Goal: Complete application form: Complete application form

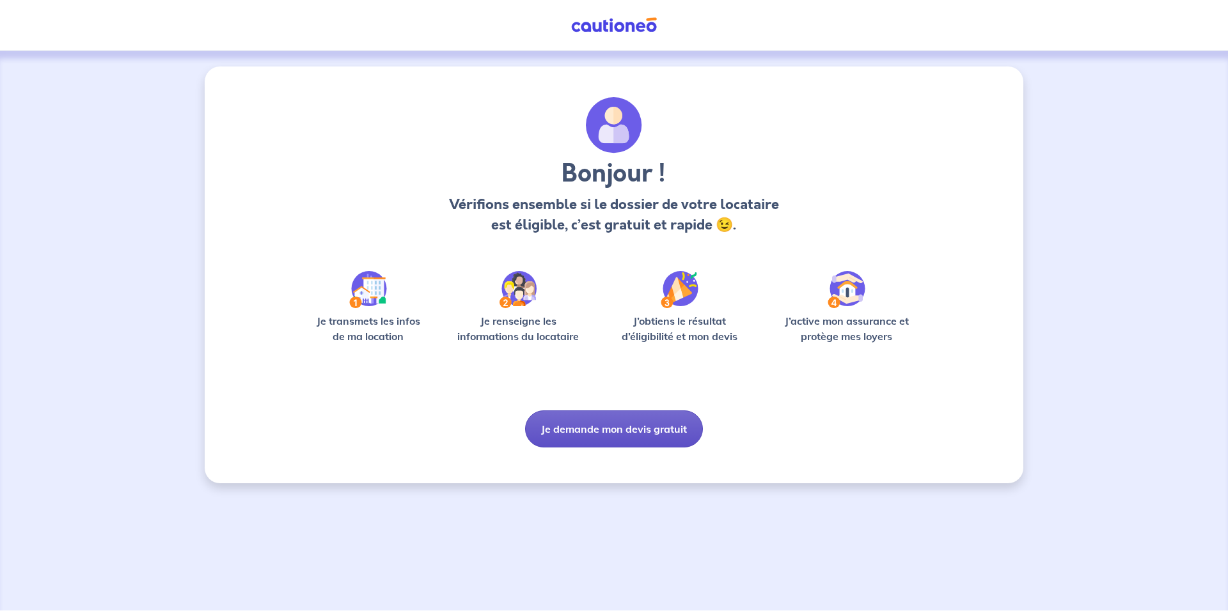
click at [632, 428] on button "Je demande mon devis gratuit" at bounding box center [614, 429] width 178 height 37
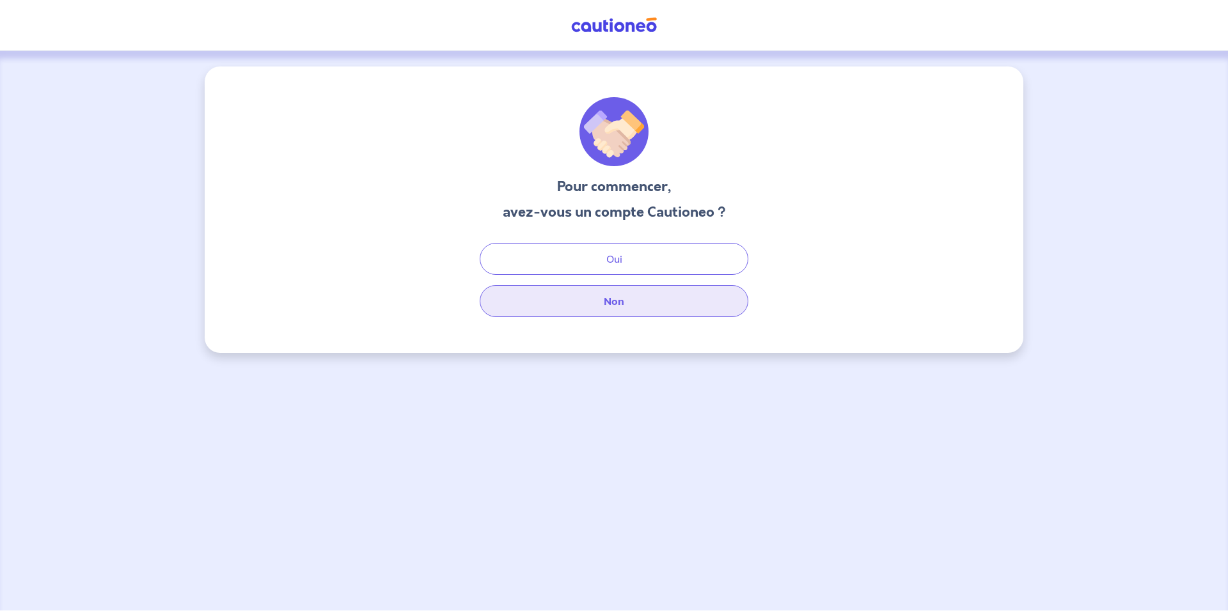
click at [625, 293] on button "Non" at bounding box center [614, 301] width 269 height 32
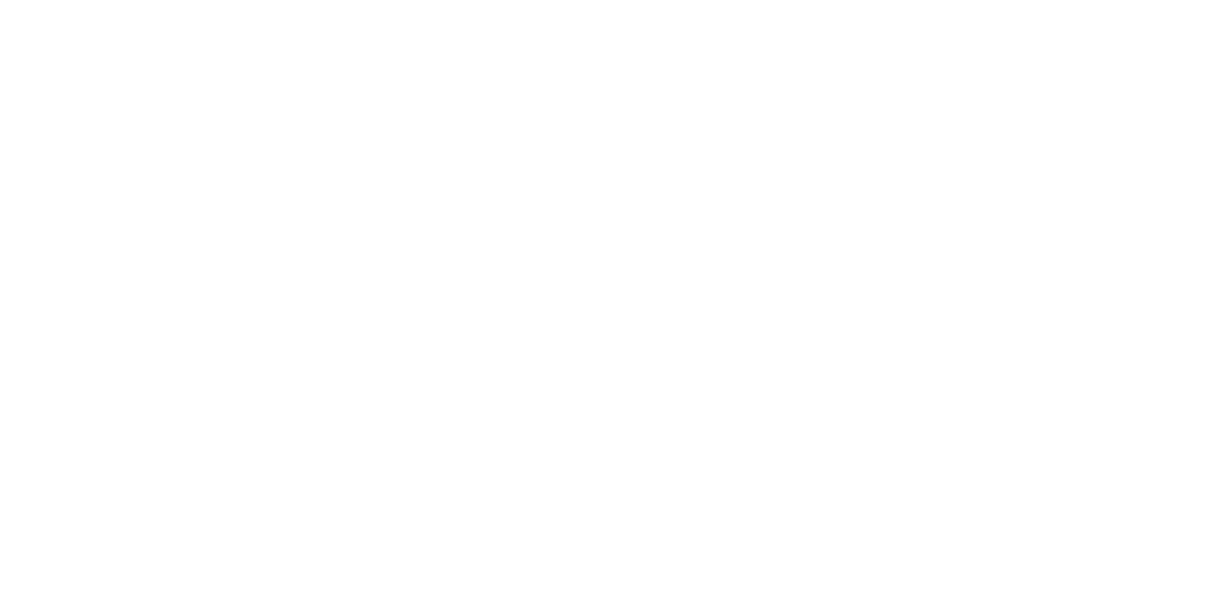
select select "FR"
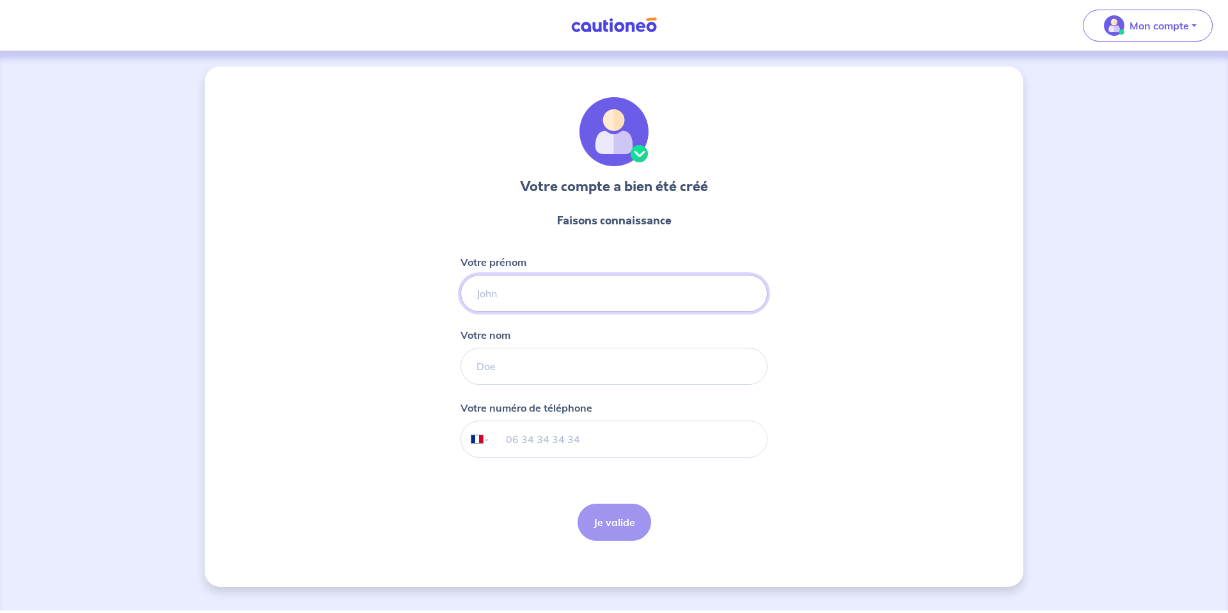
click at [499, 290] on input "Votre prénom" at bounding box center [613, 293] width 307 height 37
type input "[PERSON_NAME]"
type input "GERVASON"
type input "06 85 93 50 27"
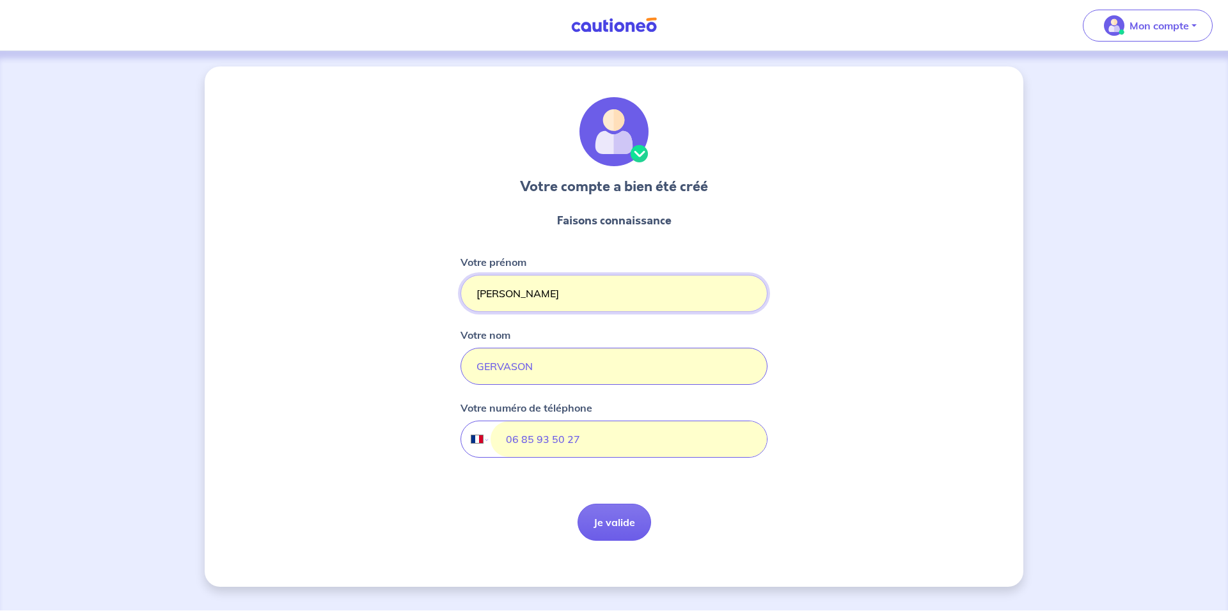
click at [502, 295] on input "[PERSON_NAME]" at bounding box center [613, 293] width 307 height 37
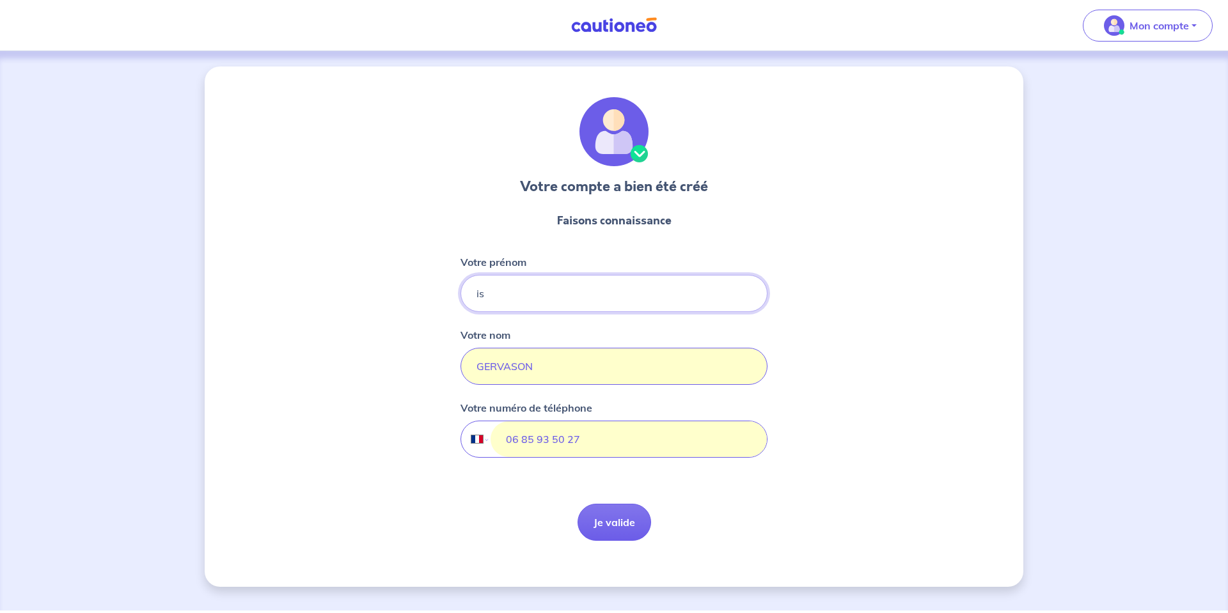
type input "i"
type input "[PERSON_NAME]"
click at [583, 435] on input "06 85 93 50 27" at bounding box center [628, 439] width 276 height 36
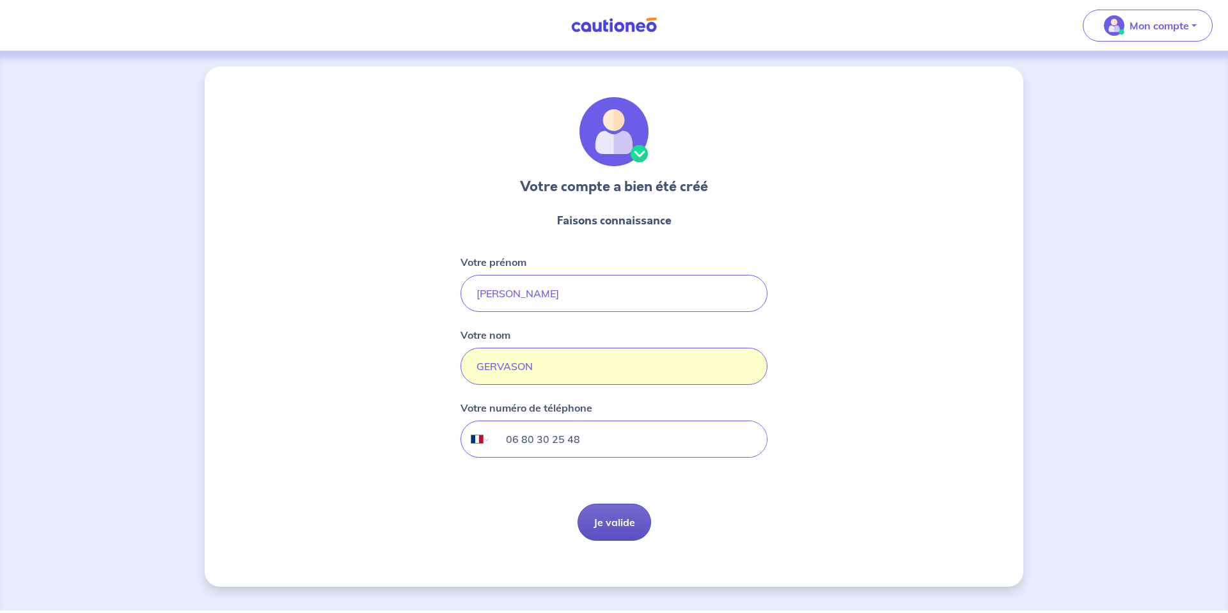
type input "06 80 30 25 48"
click at [610, 525] on button "Je valide" at bounding box center [614, 522] width 74 height 37
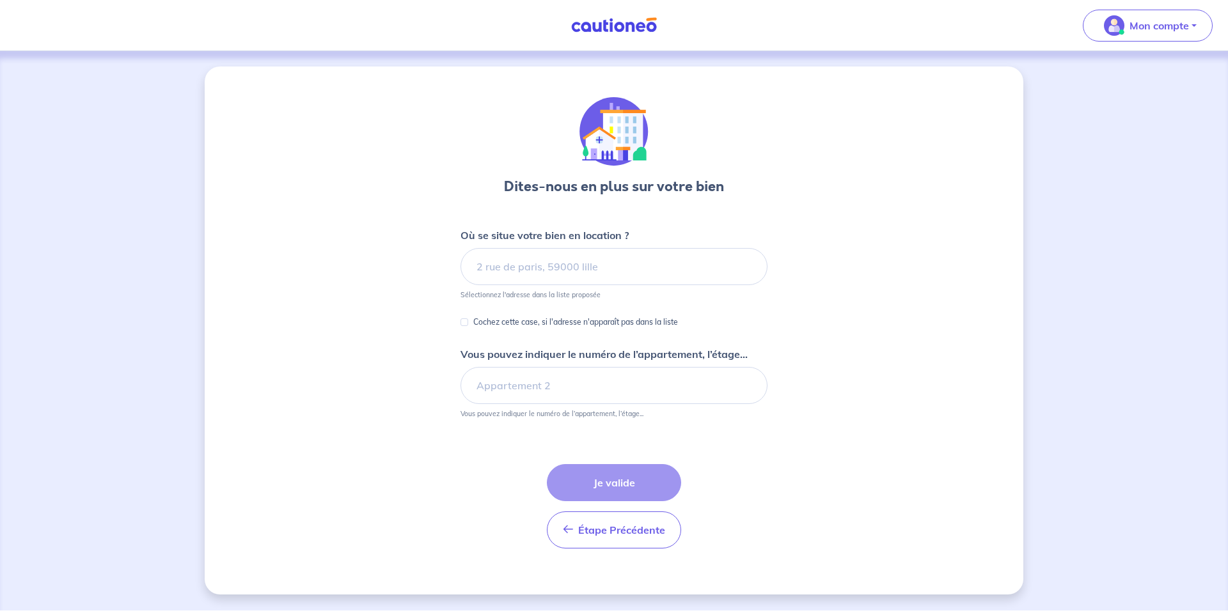
click at [345, 207] on div "Dites-nous en plus sur votre bien Où se situe votre bien en location ? Sélectio…" at bounding box center [614, 331] width 819 height 528
click at [499, 264] on input at bounding box center [613, 266] width 307 height 37
click at [403, 286] on div "Dites-nous en plus sur votre bien Où se situe votre bien en location ? Sélectio…" at bounding box center [614, 331] width 819 height 528
click at [467, 322] on input "Cochez cette case, si l'adresse n'apparaît pas dans la liste" at bounding box center [464, 322] width 8 height 8
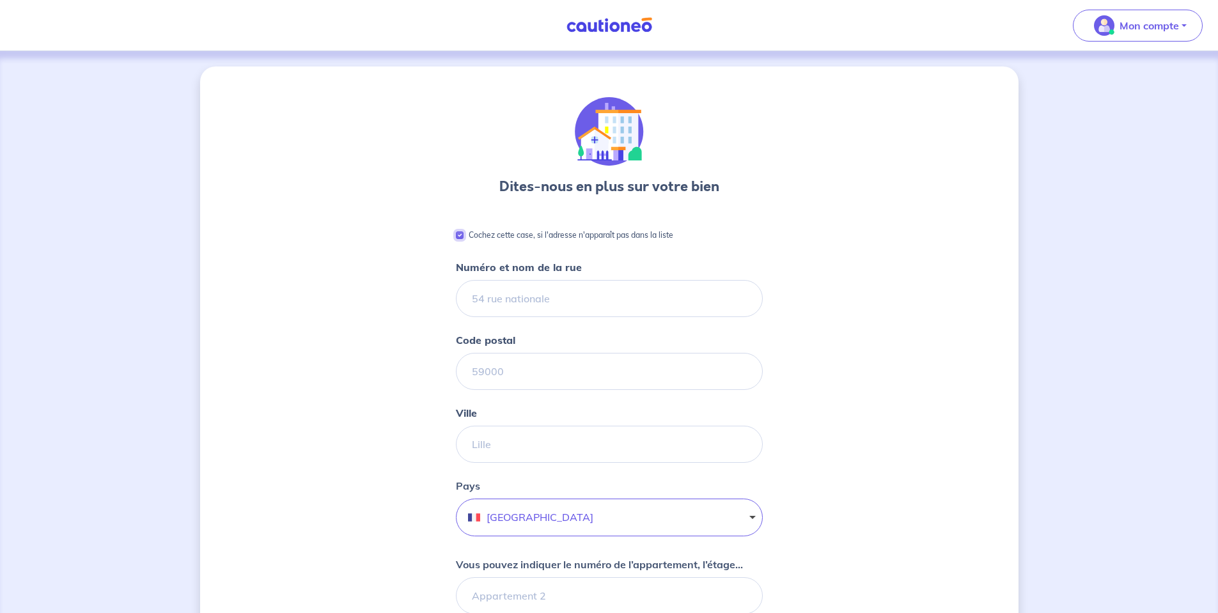
click at [462, 235] on input "Cochez cette case, si l'adresse n'apparaît pas dans la liste" at bounding box center [460, 235] width 8 height 8
checkbox input "false"
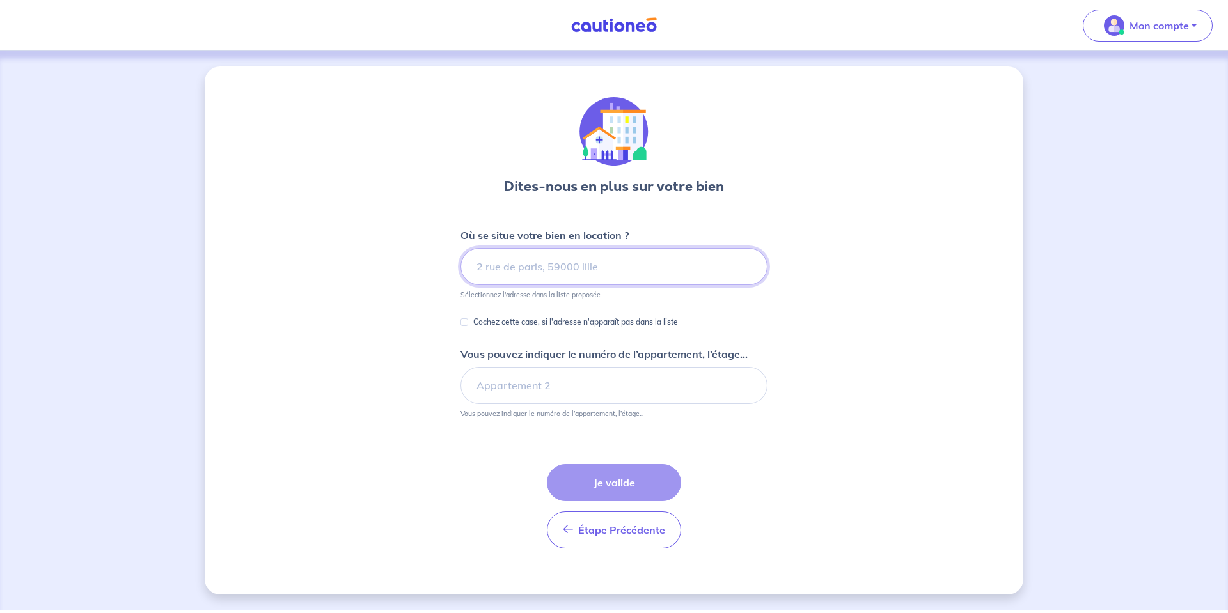
type input "a"
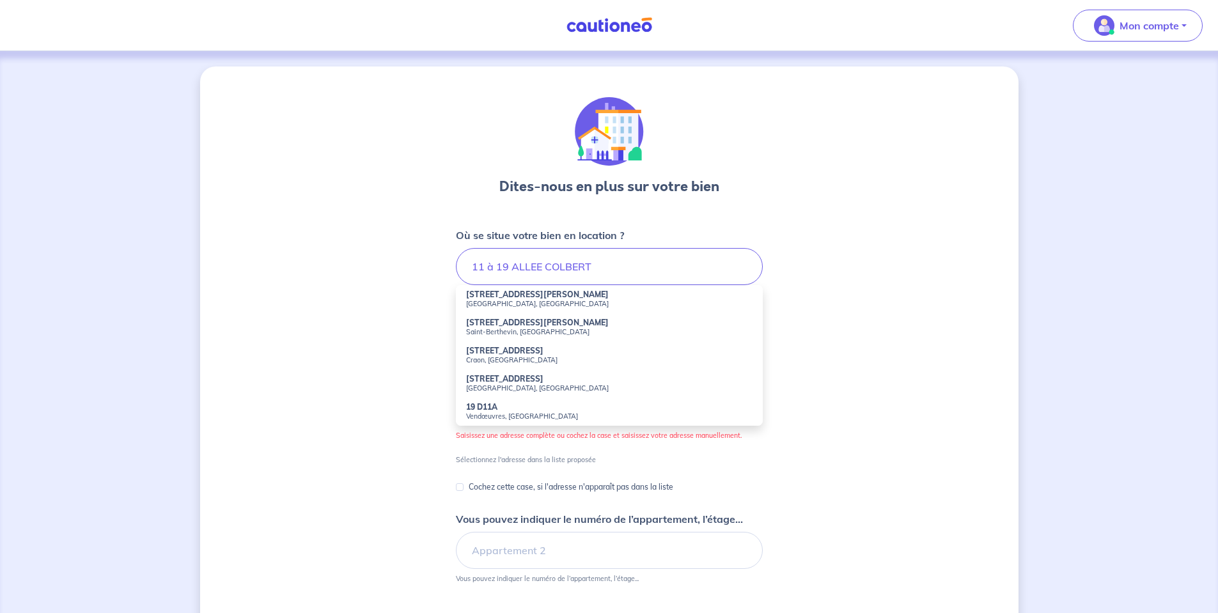
click at [494, 378] on strong "[STREET_ADDRESS]" at bounding box center [504, 379] width 77 height 10
type input "[STREET_ADDRESS]"
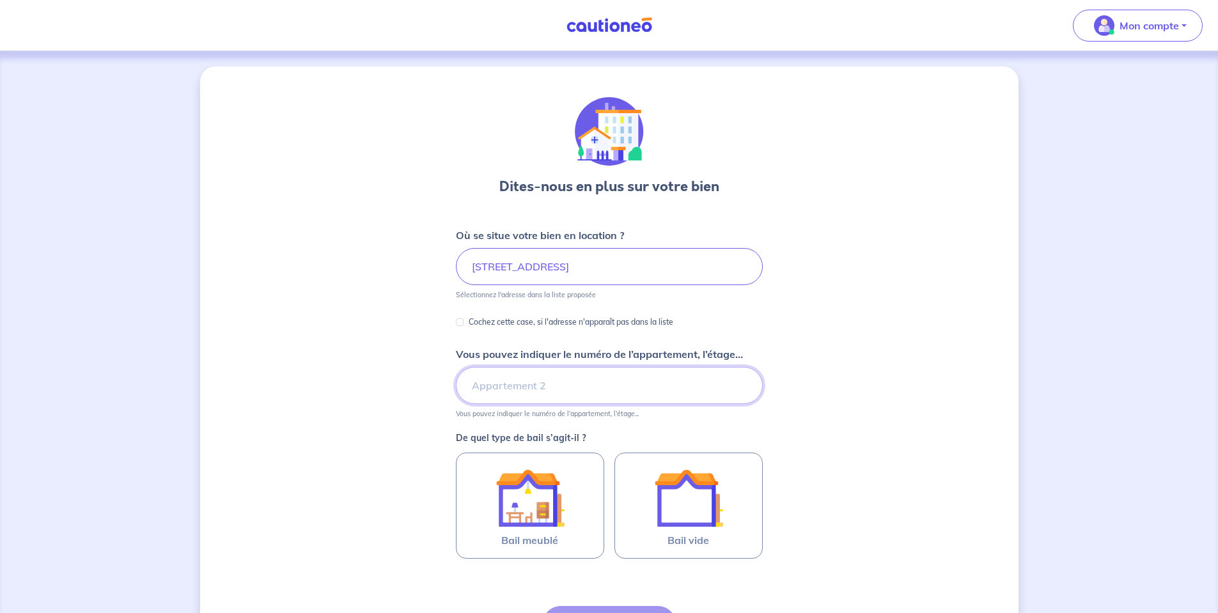
click at [497, 387] on input "Vous pouvez indiquer le numéro de l’appartement, l’étage..." at bounding box center [609, 385] width 307 height 37
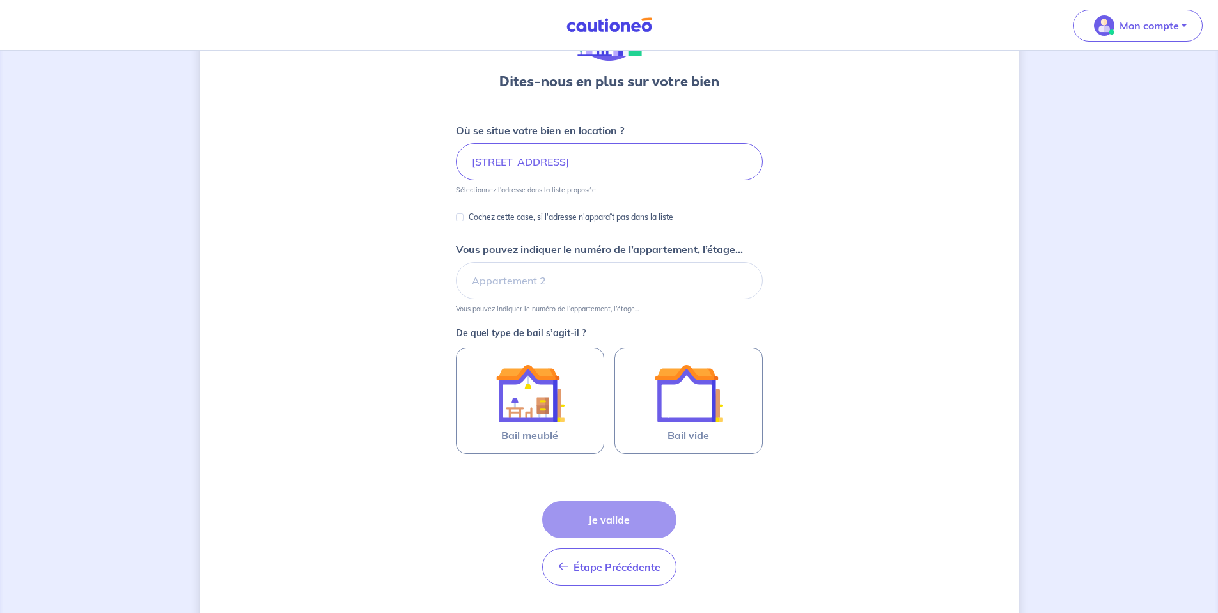
scroll to position [128, 0]
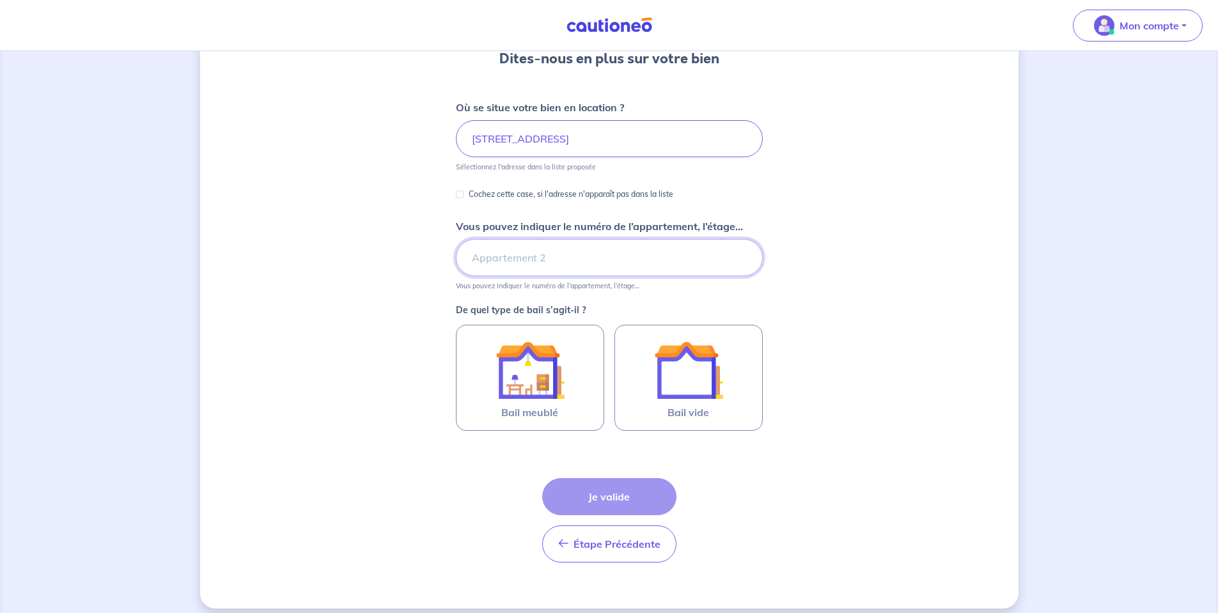
click at [512, 265] on input "Vous pouvez indiquer le numéro de l’appartement, l’étage..." at bounding box center [609, 257] width 307 height 37
click at [505, 252] on input "Vous pouvez indiquer le numéro de l’appartement, l’étage..." at bounding box center [609, 257] width 307 height 37
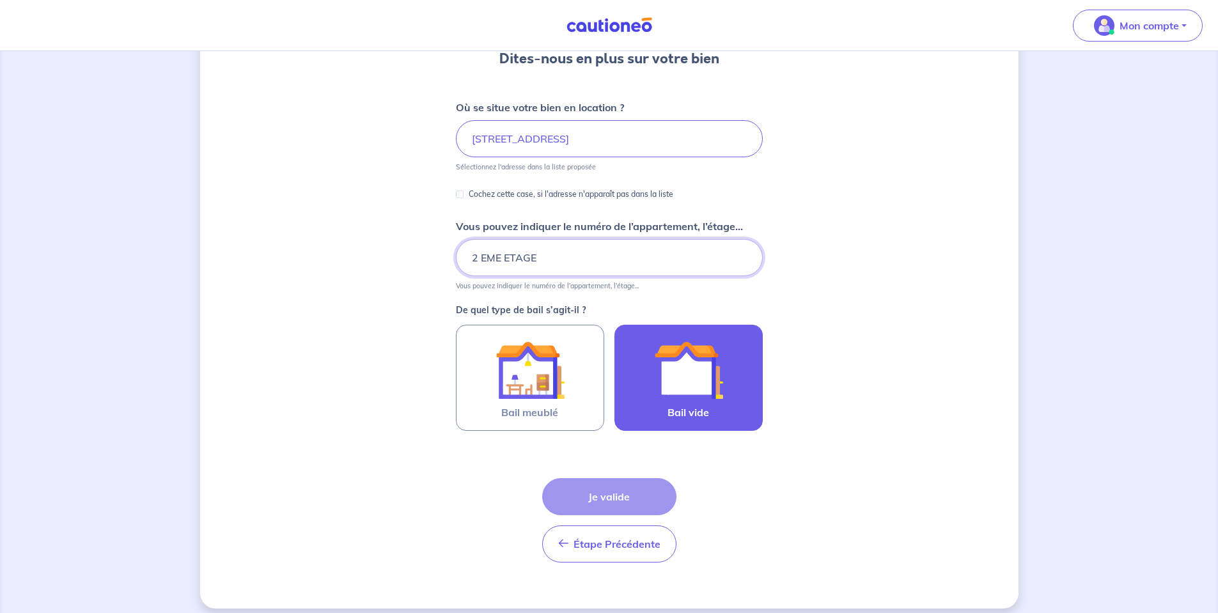
type input "2 EME ETAGE"
click at [705, 405] on span "Bail vide" at bounding box center [689, 412] width 42 height 15
click at [0, 0] on input "Bail vide" at bounding box center [0, 0] width 0 height 0
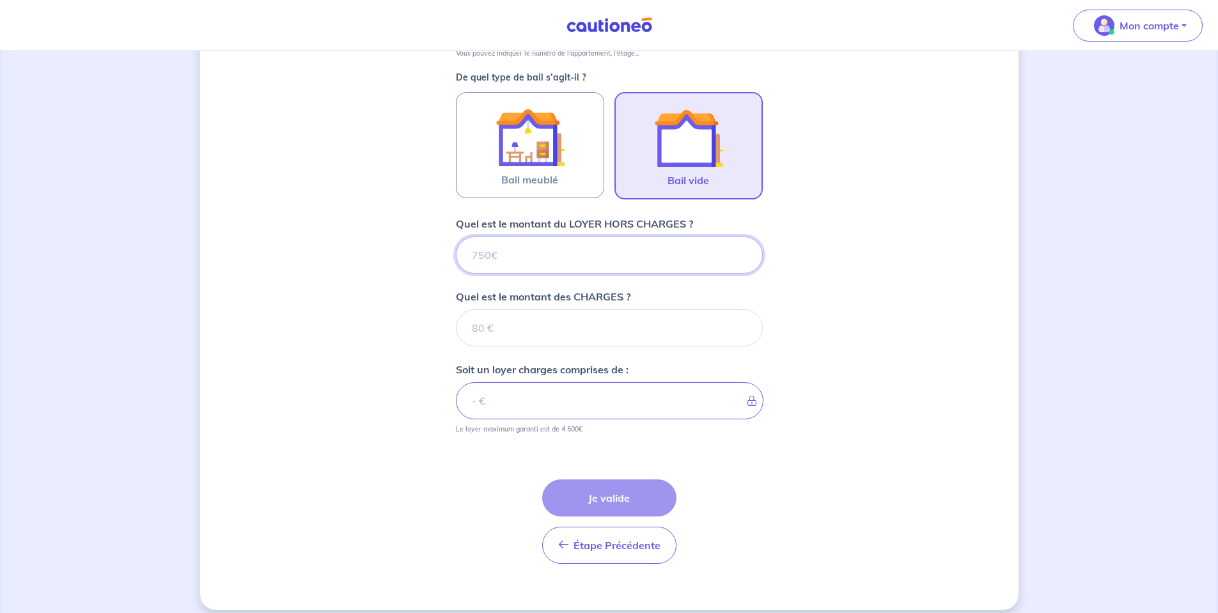
scroll to position [373, 0]
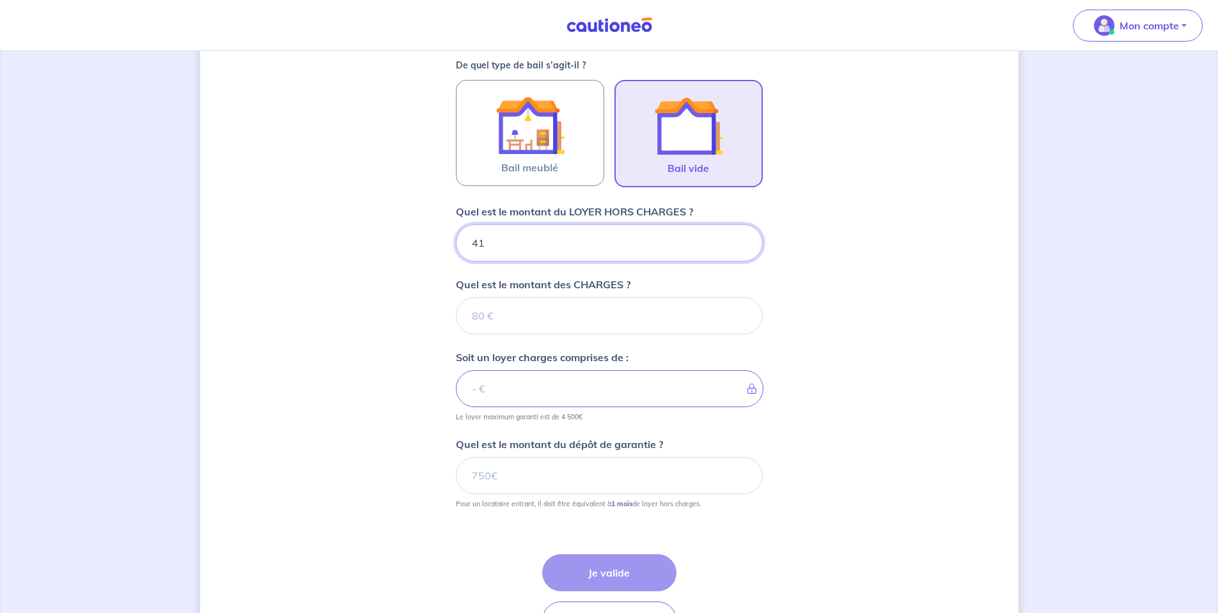
type input "410"
click at [519, 324] on input "Quel est le montant des CHARGES ?" at bounding box center [609, 315] width 307 height 37
type input "80"
type input "490"
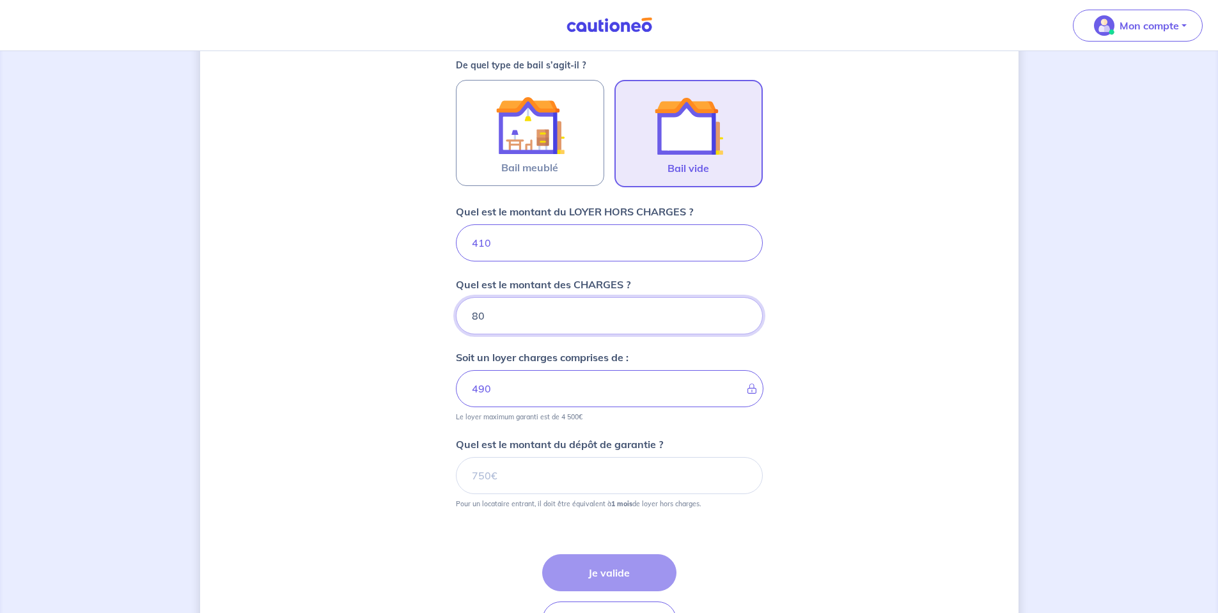
type input "80"
click at [535, 474] on input "Quel est le montant du dépôt de garantie ?" at bounding box center [609, 475] width 307 height 37
type input "410"
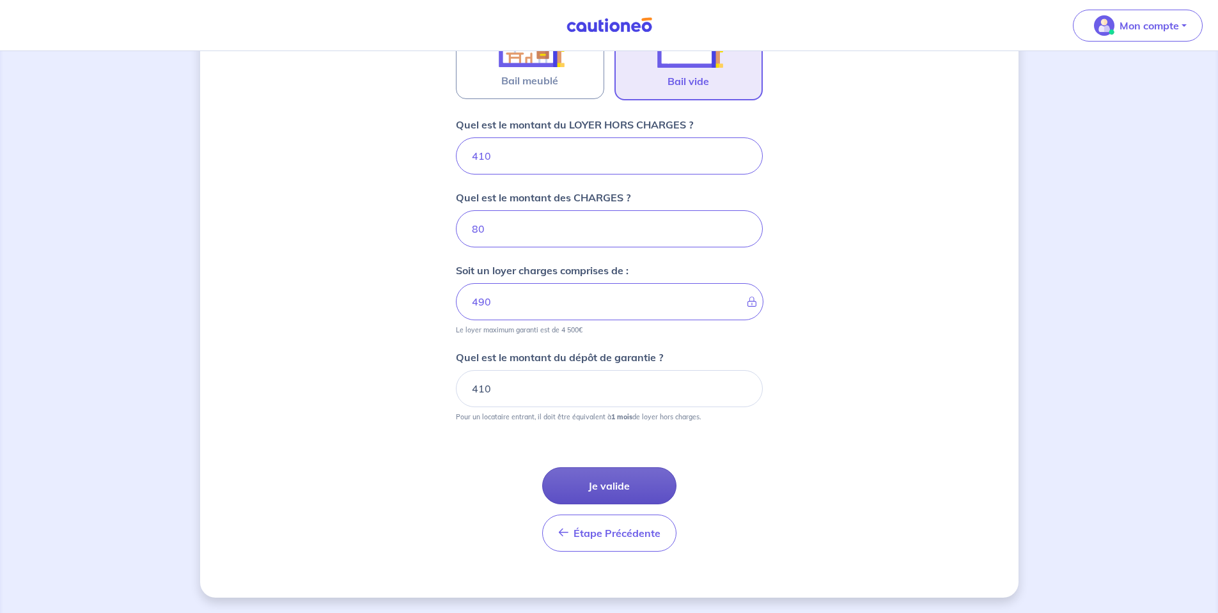
click at [609, 490] on button "Je valide" at bounding box center [609, 485] width 134 height 37
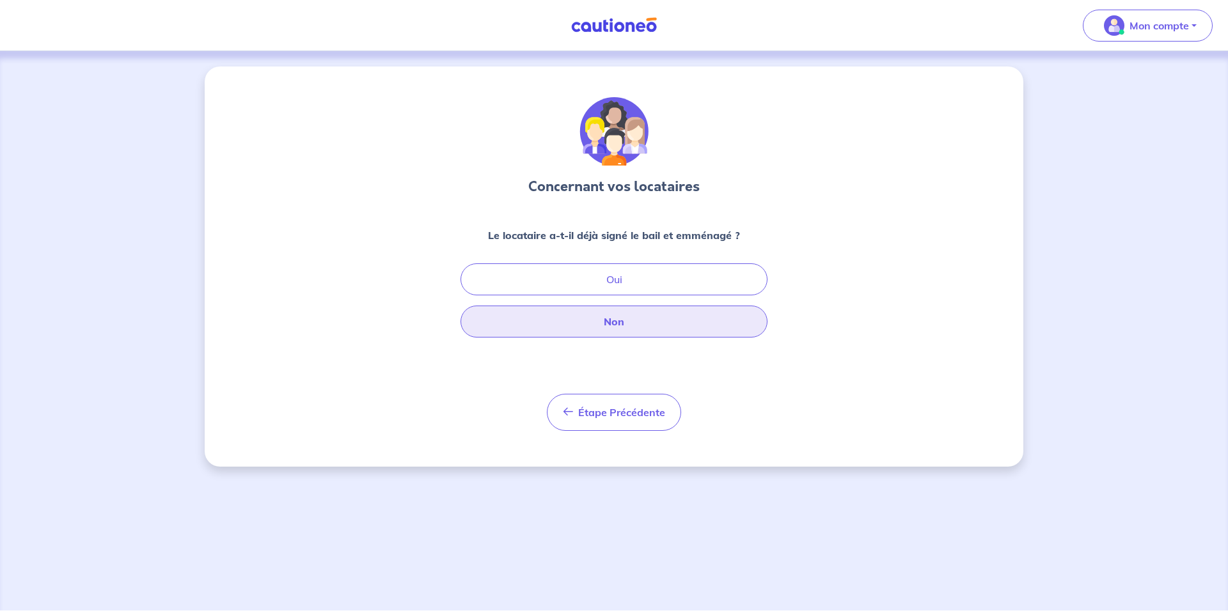
click at [657, 325] on button "Non" at bounding box center [613, 322] width 307 height 32
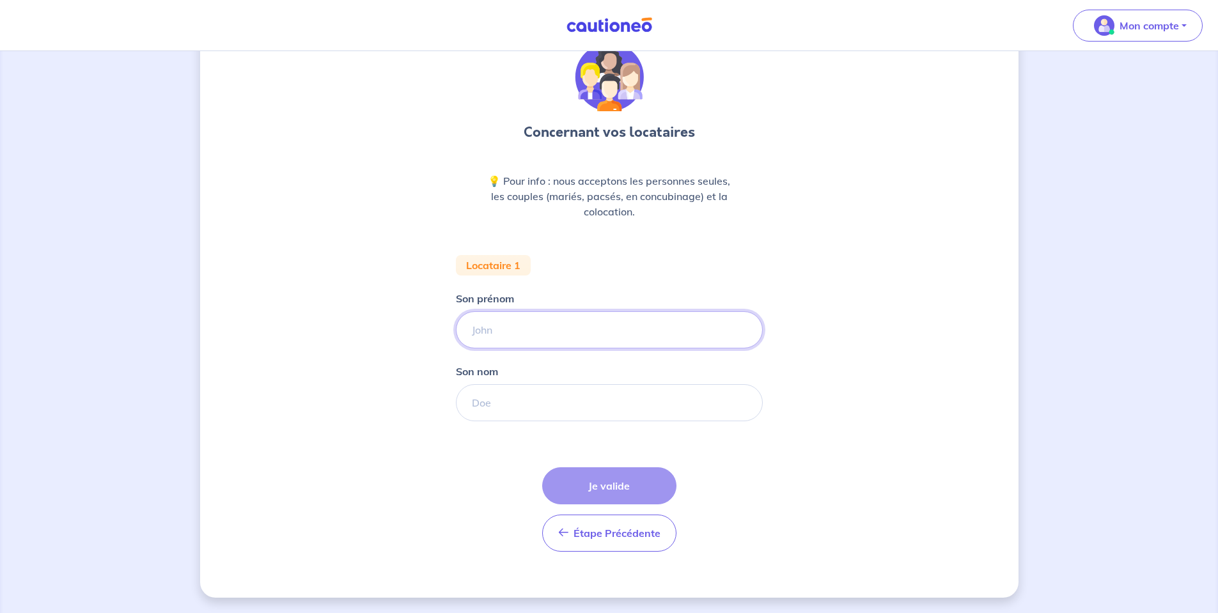
scroll to position [1, 0]
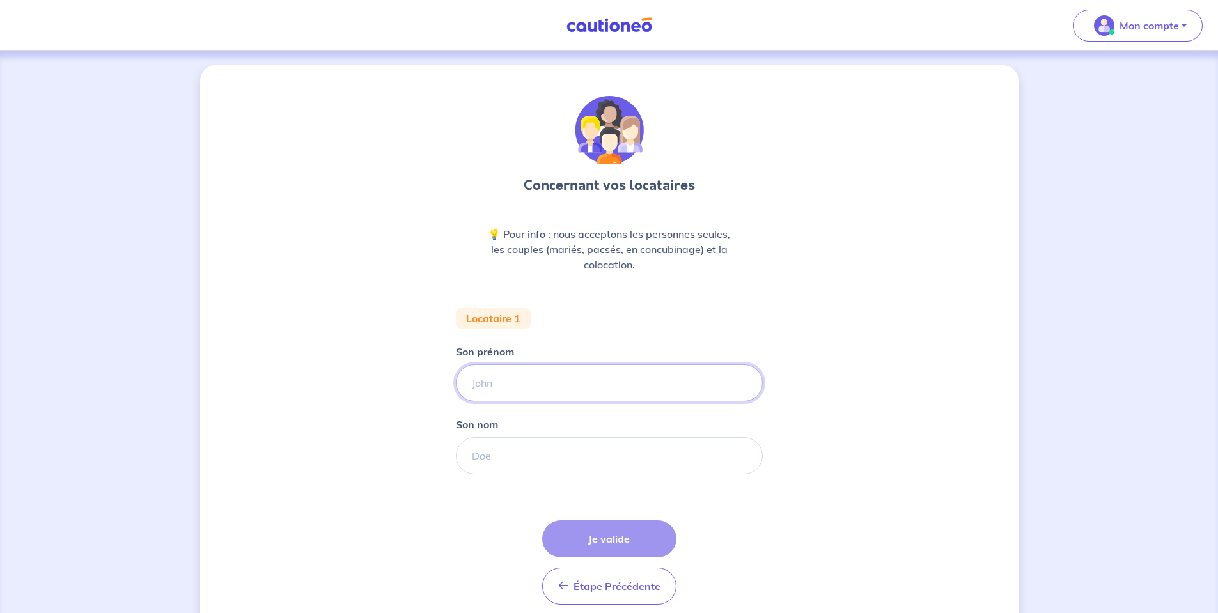
click at [655, 328] on form "Locataire 1 Son prénom [PERSON_NAME] nom Étape Précédente Précédent Je valide J…" at bounding box center [609, 461] width 307 height 307
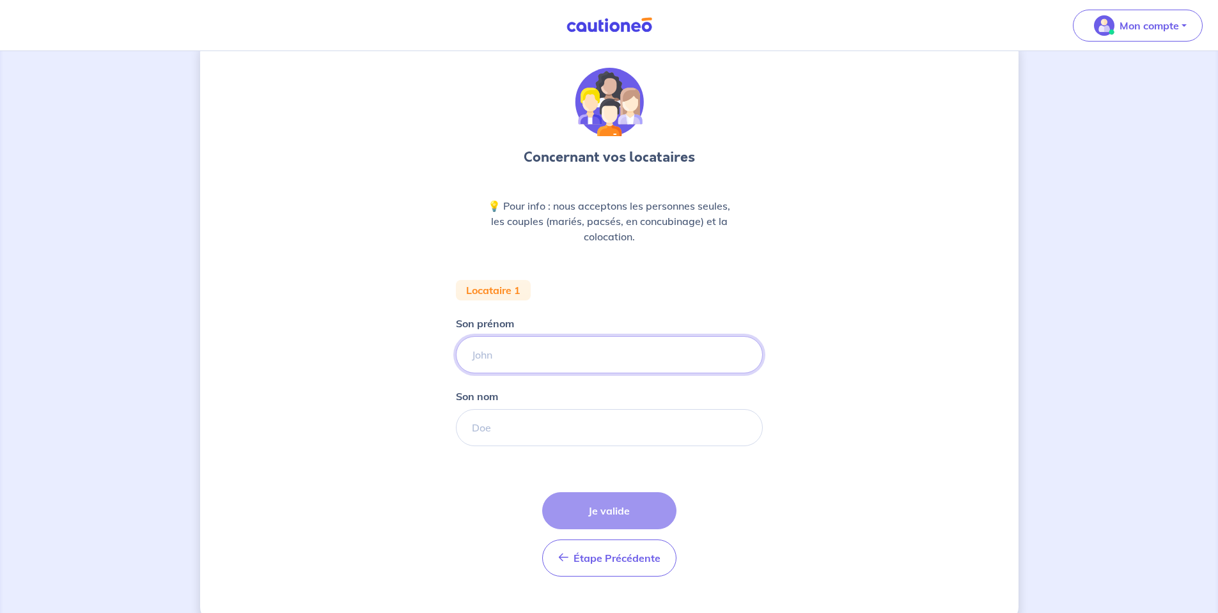
scroll to position [54, 0]
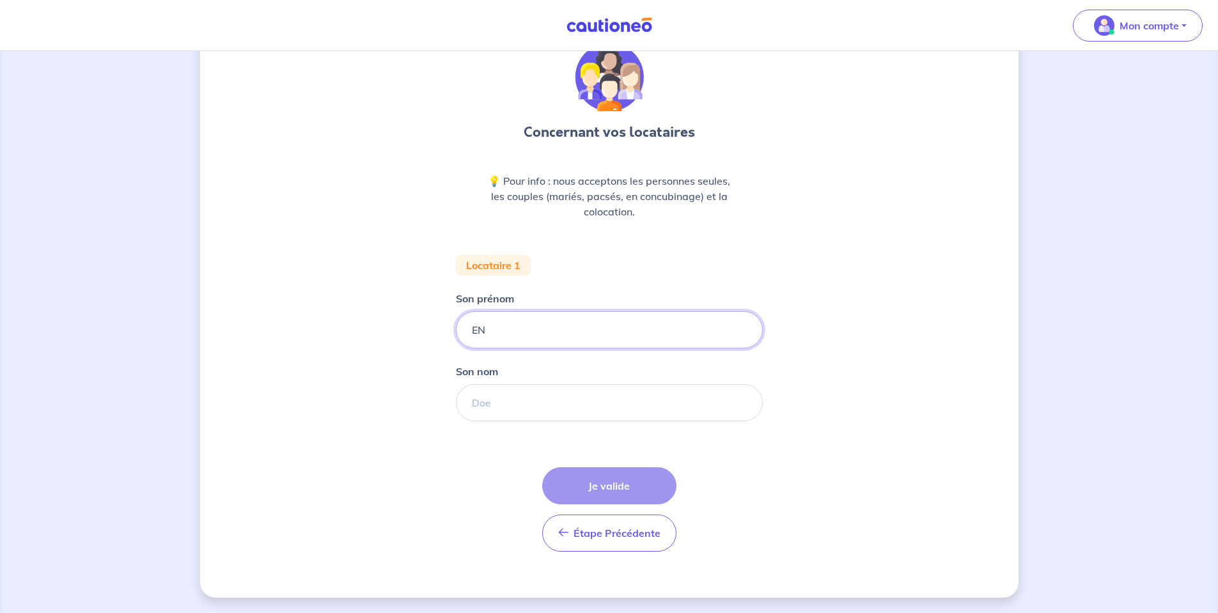
type input "E"
type input "ATTENTE"
click at [535, 397] on form "Locataire 1 Son prénom ATTENTE Son nom Étape Précédente Précédent Je valide Je …" at bounding box center [609, 408] width 307 height 307
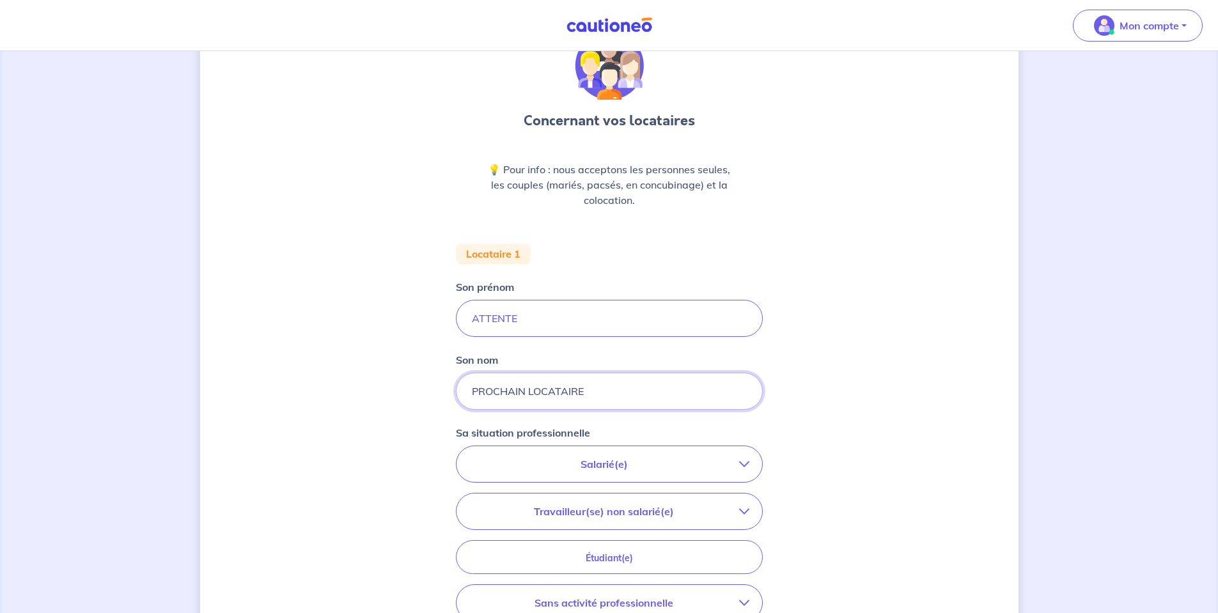
scroll to position [276, 0]
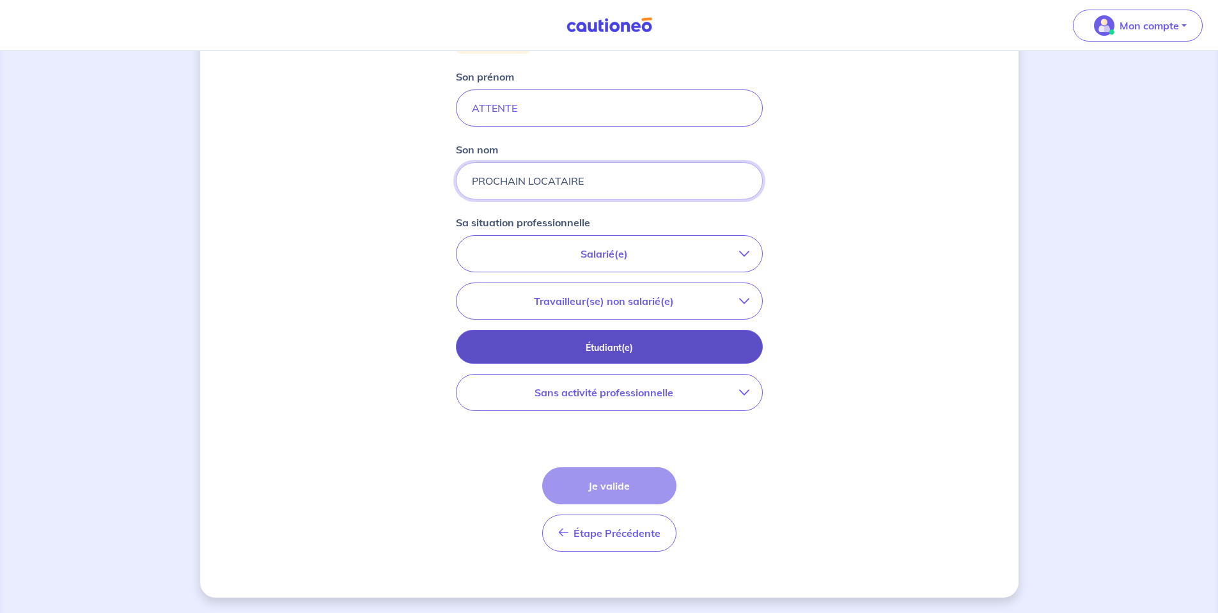
type input "PROCHAIN LOCATAIRE"
click at [623, 343] on p "Étudiant(e)" at bounding box center [609, 348] width 275 height 14
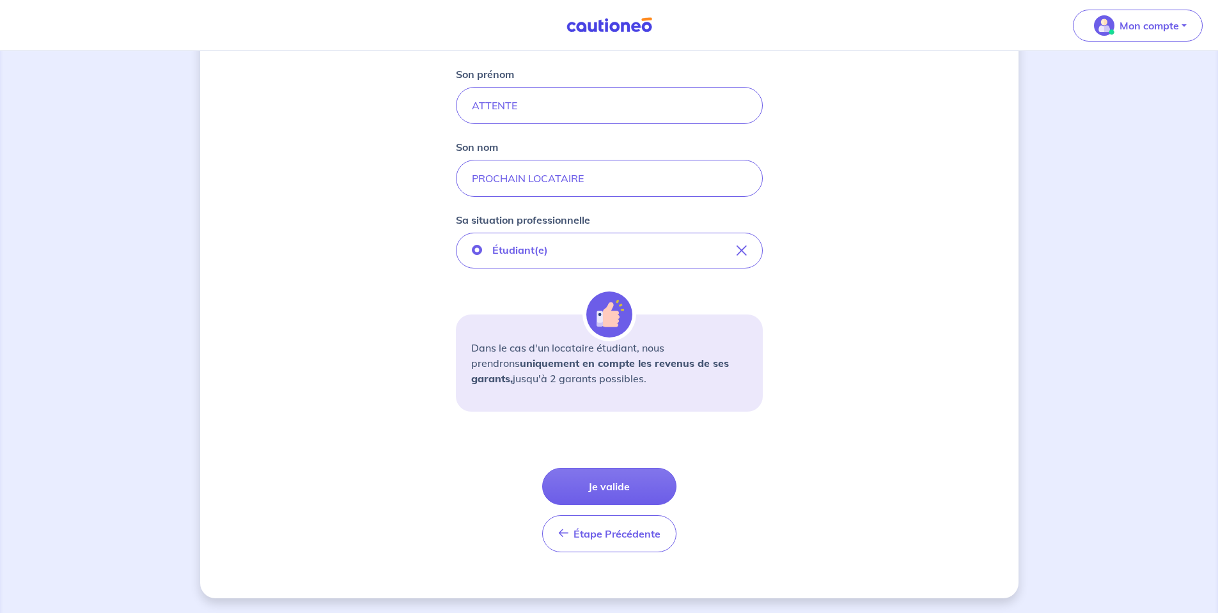
scroll to position [279, 0]
click at [612, 481] on button "Je valide" at bounding box center [609, 485] width 134 height 37
